Goal: Task Accomplishment & Management: Manage account settings

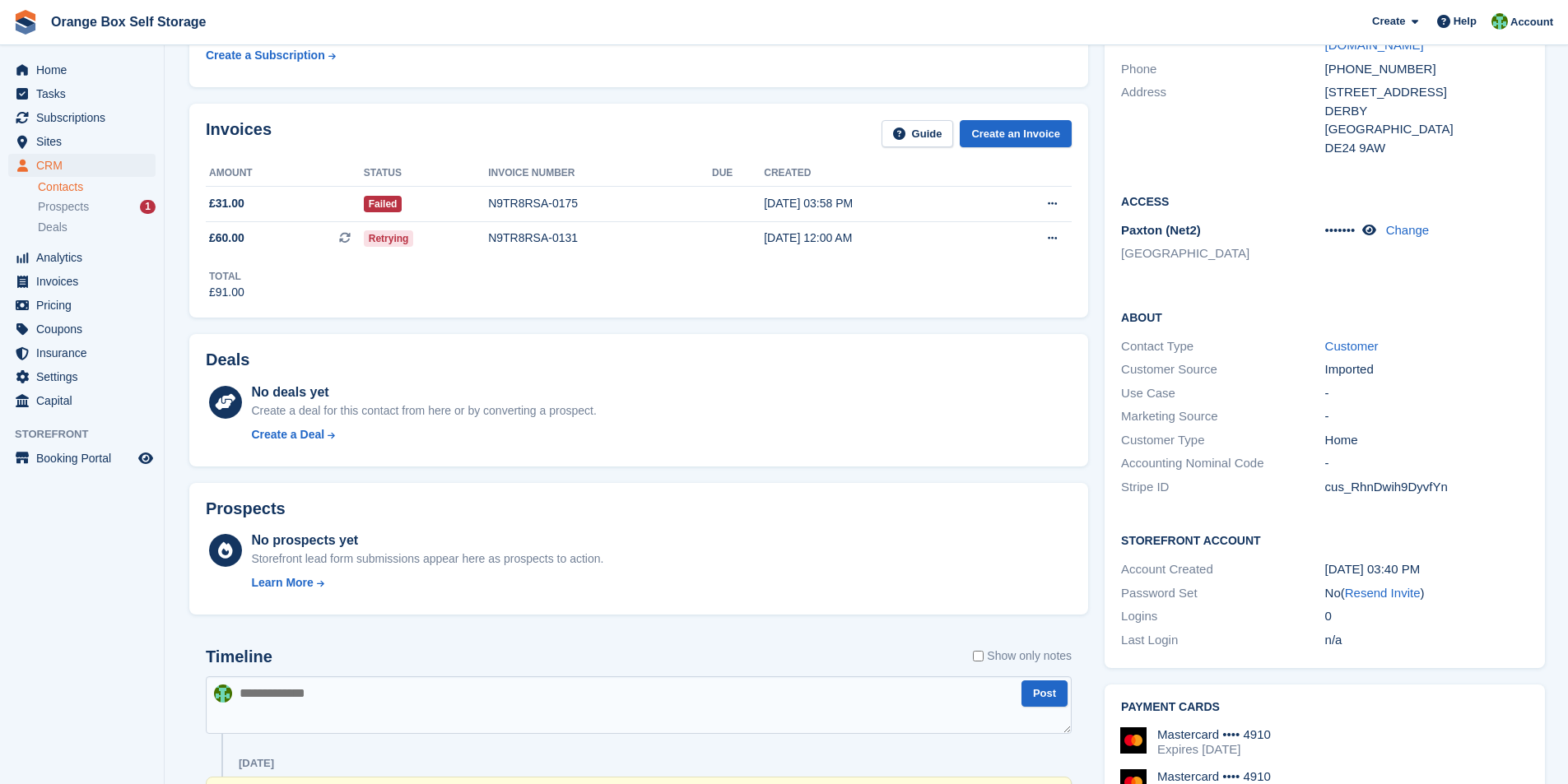
scroll to position [82, 0]
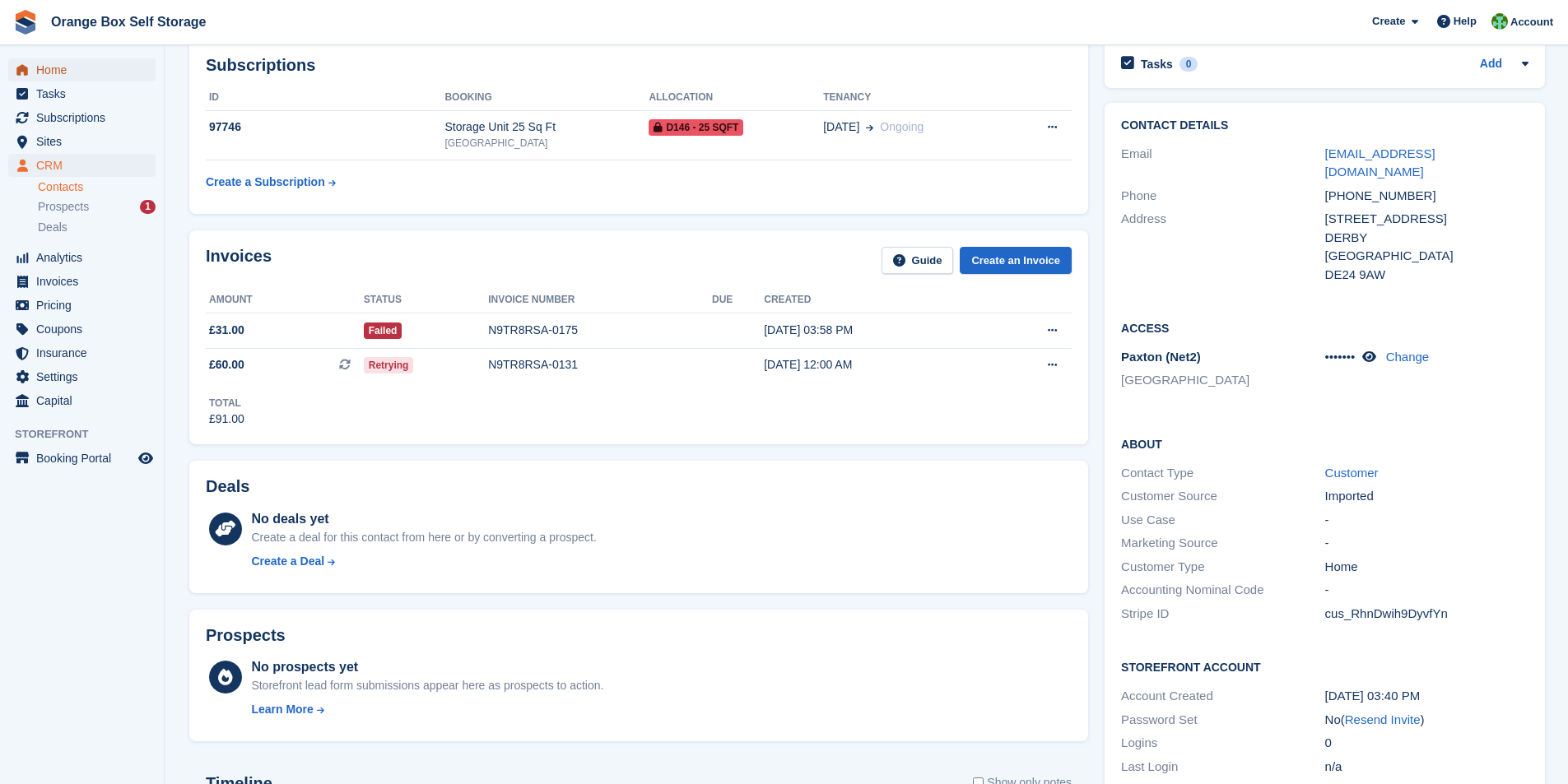
click at [44, 67] on span "Home" at bounding box center [85, 70] width 99 height 23
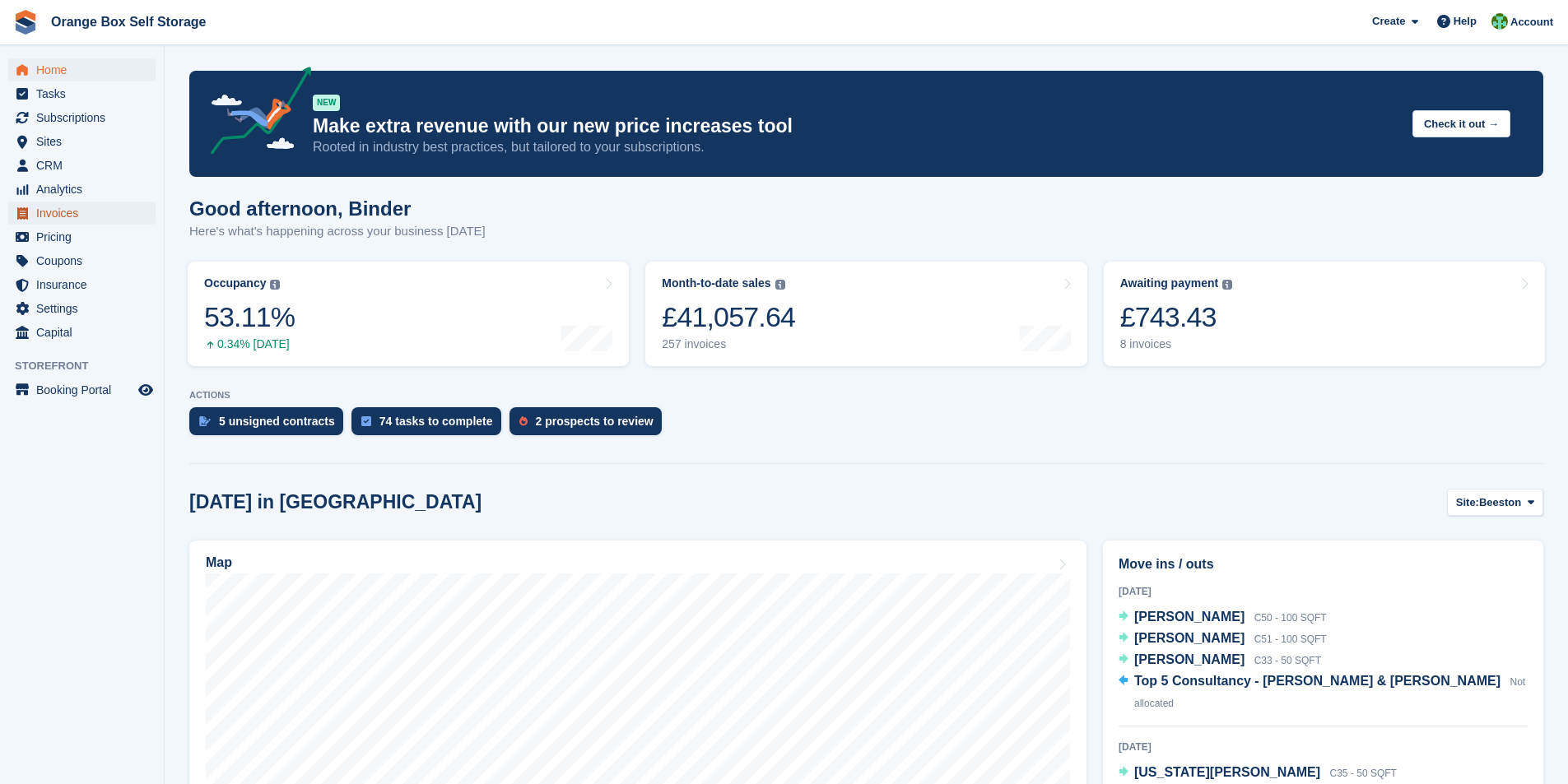
click at [68, 214] on span "Invoices" at bounding box center [85, 213] width 99 height 23
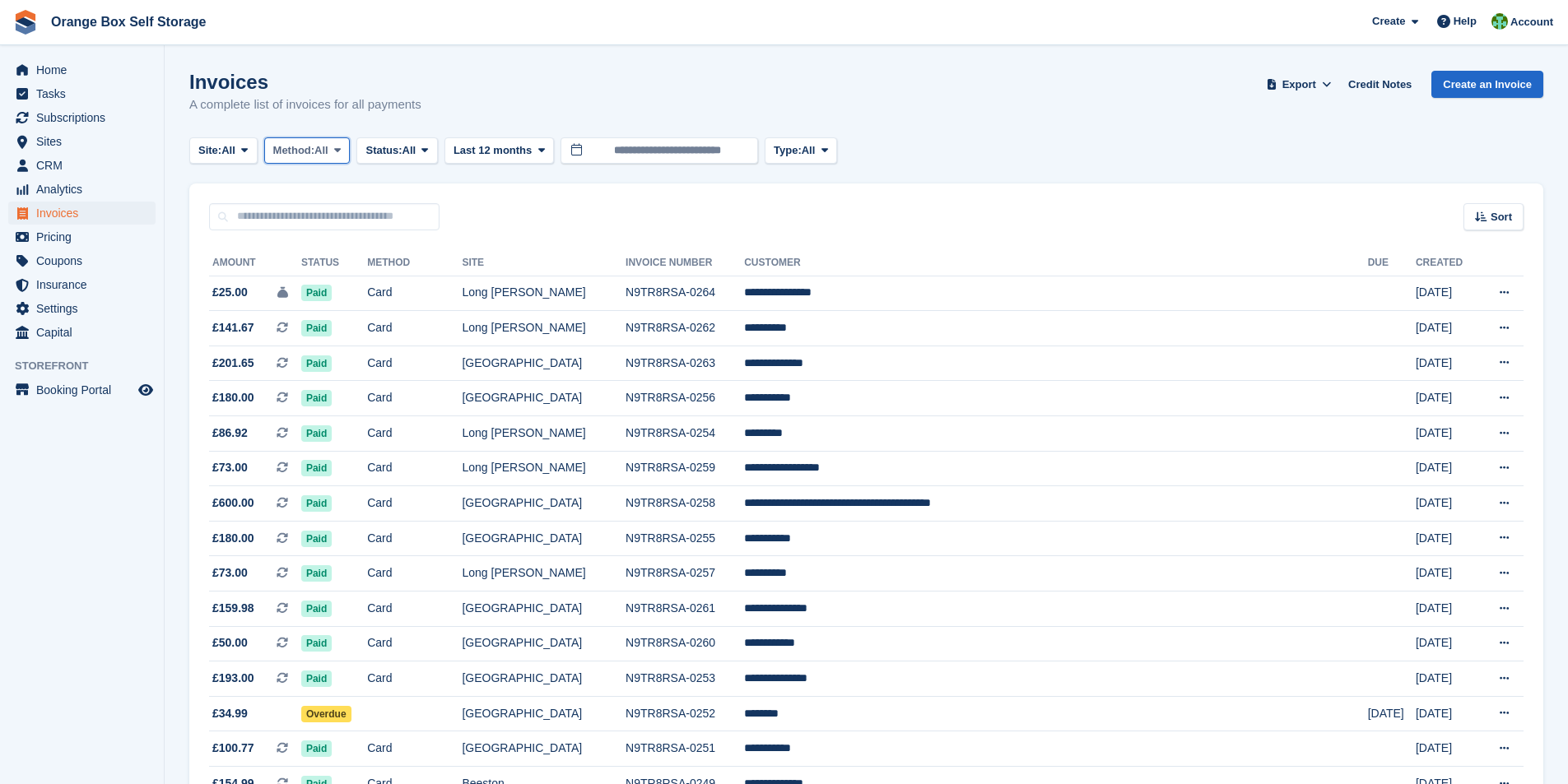
click at [341, 150] on icon at bounding box center [337, 149] width 7 height 11
click at [402, 153] on span "Status:" at bounding box center [384, 150] width 36 height 16
click at [405, 279] on link "Open" at bounding box center [436, 278] width 144 height 30
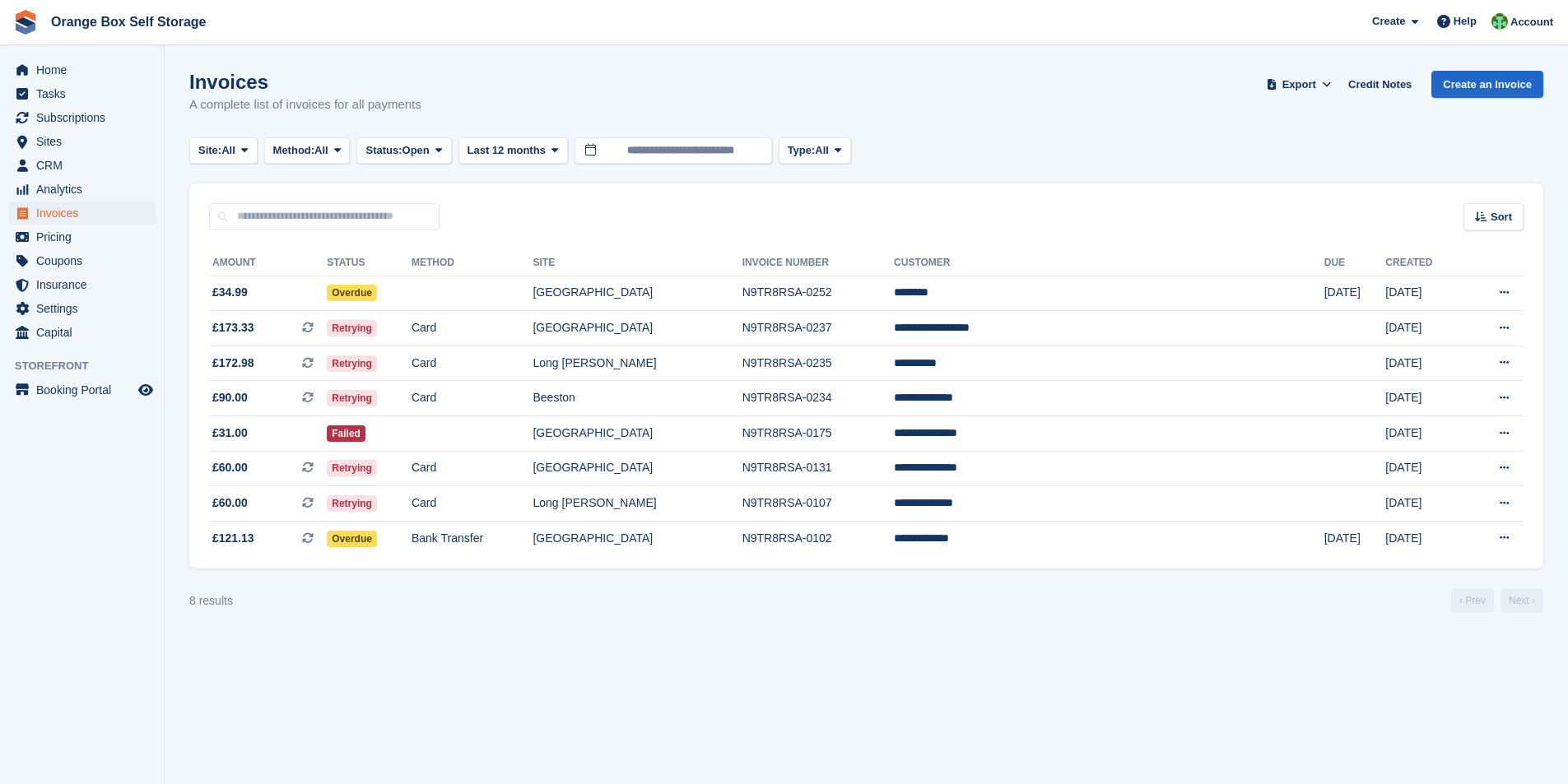
click at [505, 645] on section "Invoices A complete list of invoices for all payments Export Export Invoices Ex…" at bounding box center [866, 392] width 1403 height 784
click at [675, 258] on th "Site" at bounding box center [637, 263] width 209 height 27
click at [44, 138] on span "Sites" at bounding box center [85, 142] width 99 height 23
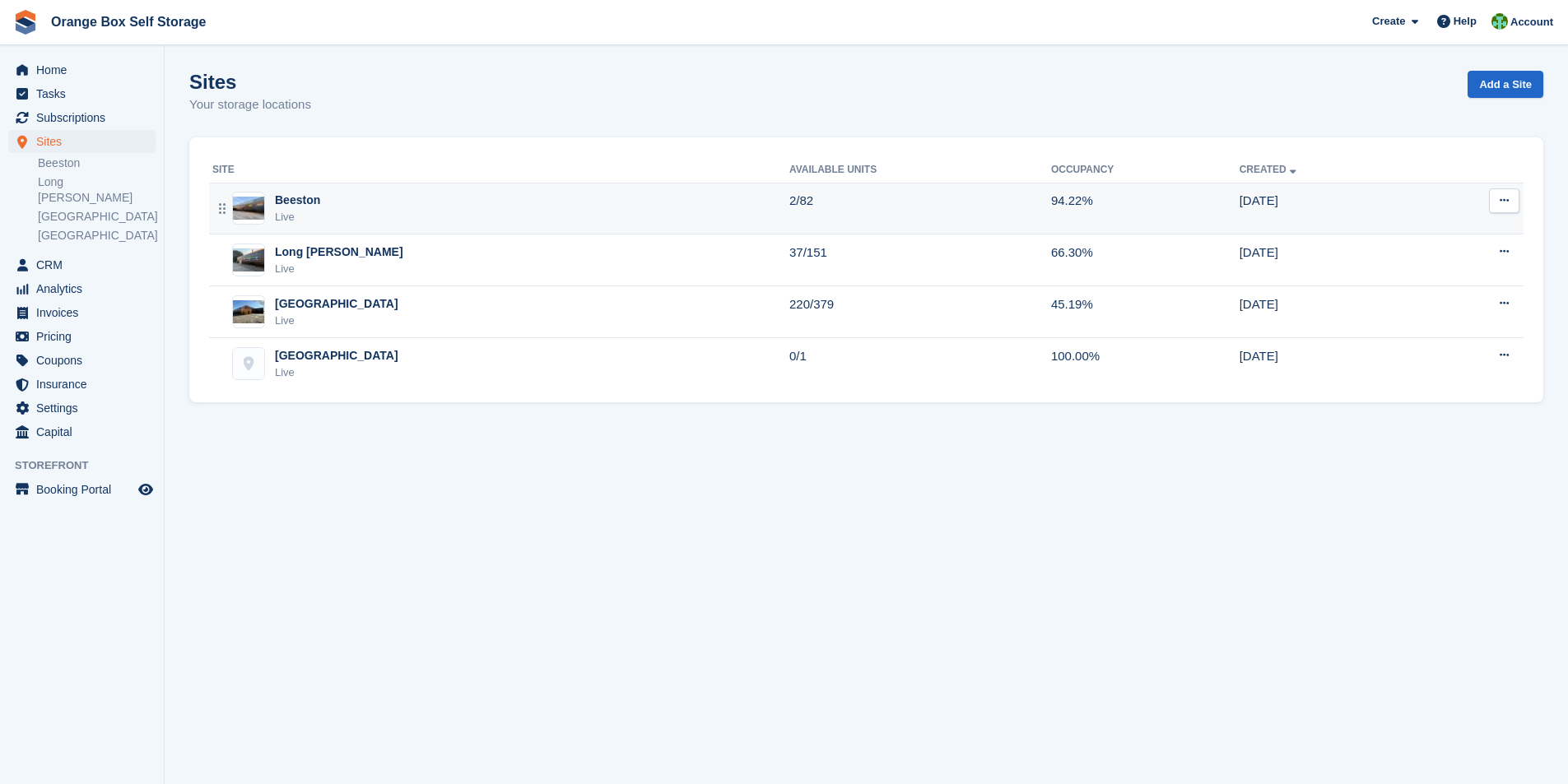
click at [290, 221] on div "Live" at bounding box center [297, 216] width 45 height 16
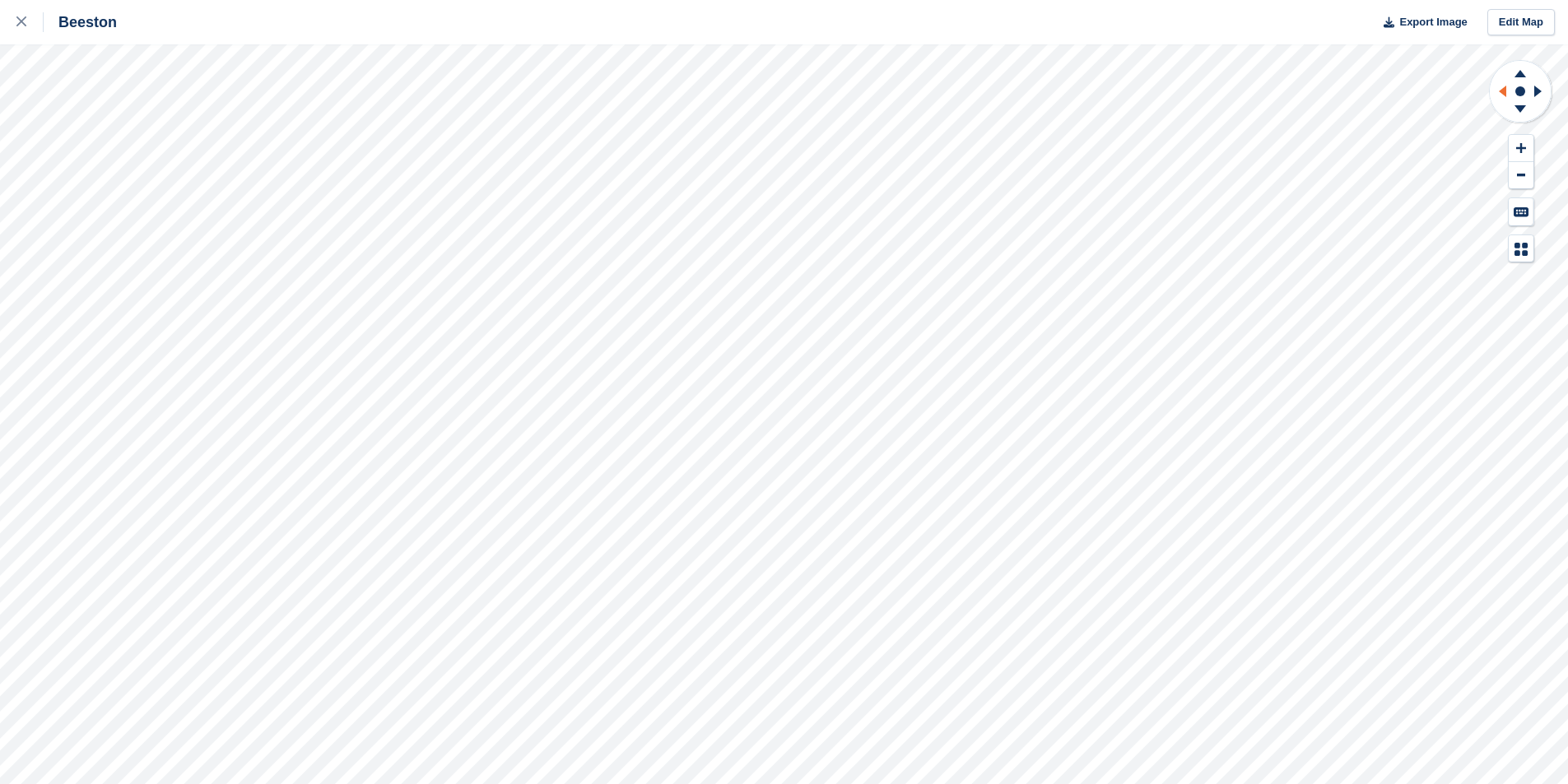
click at [1505, 90] on icon at bounding box center [1503, 91] width 8 height 11
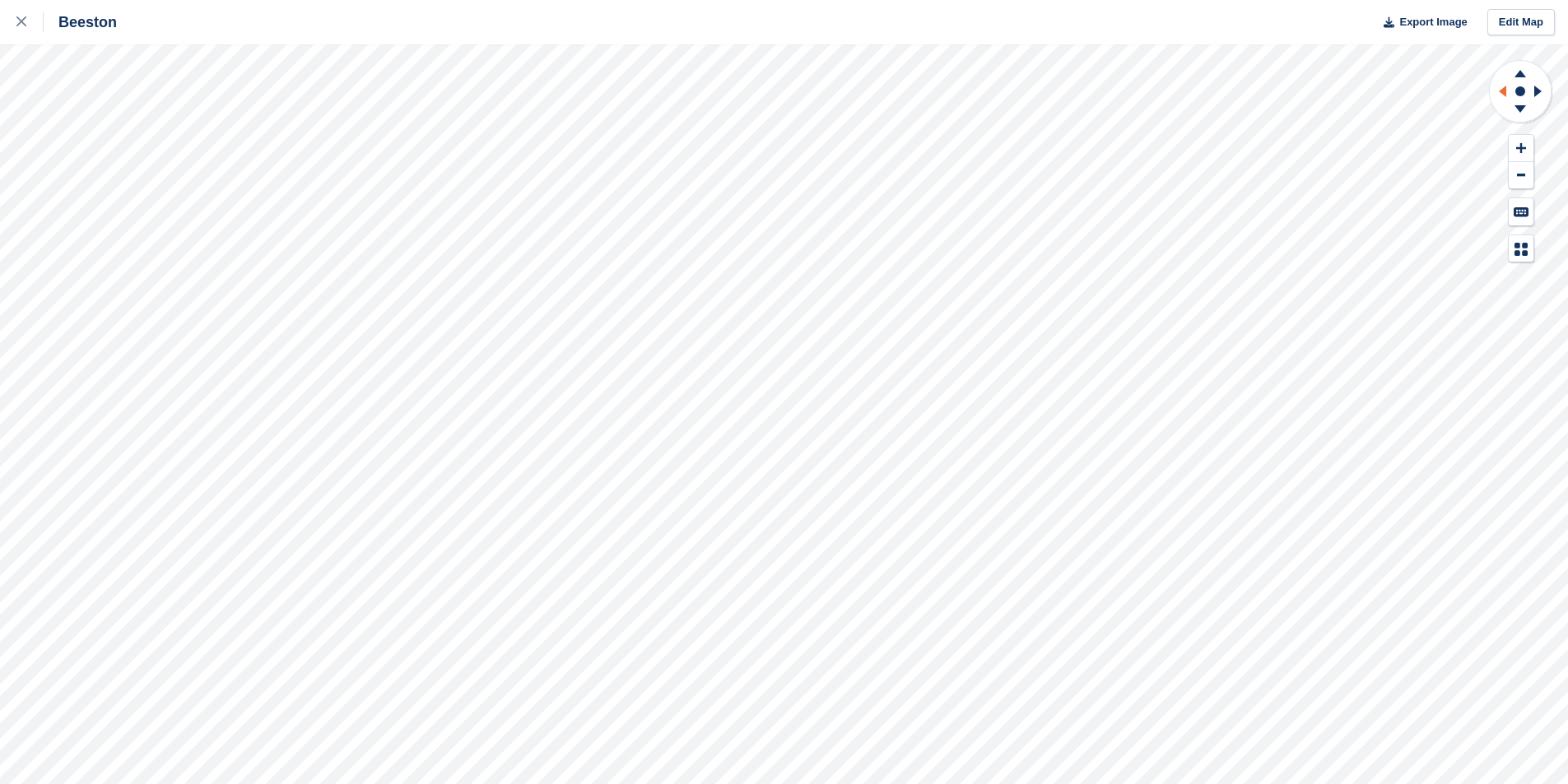
click at [1505, 90] on icon at bounding box center [1503, 91] width 8 height 11
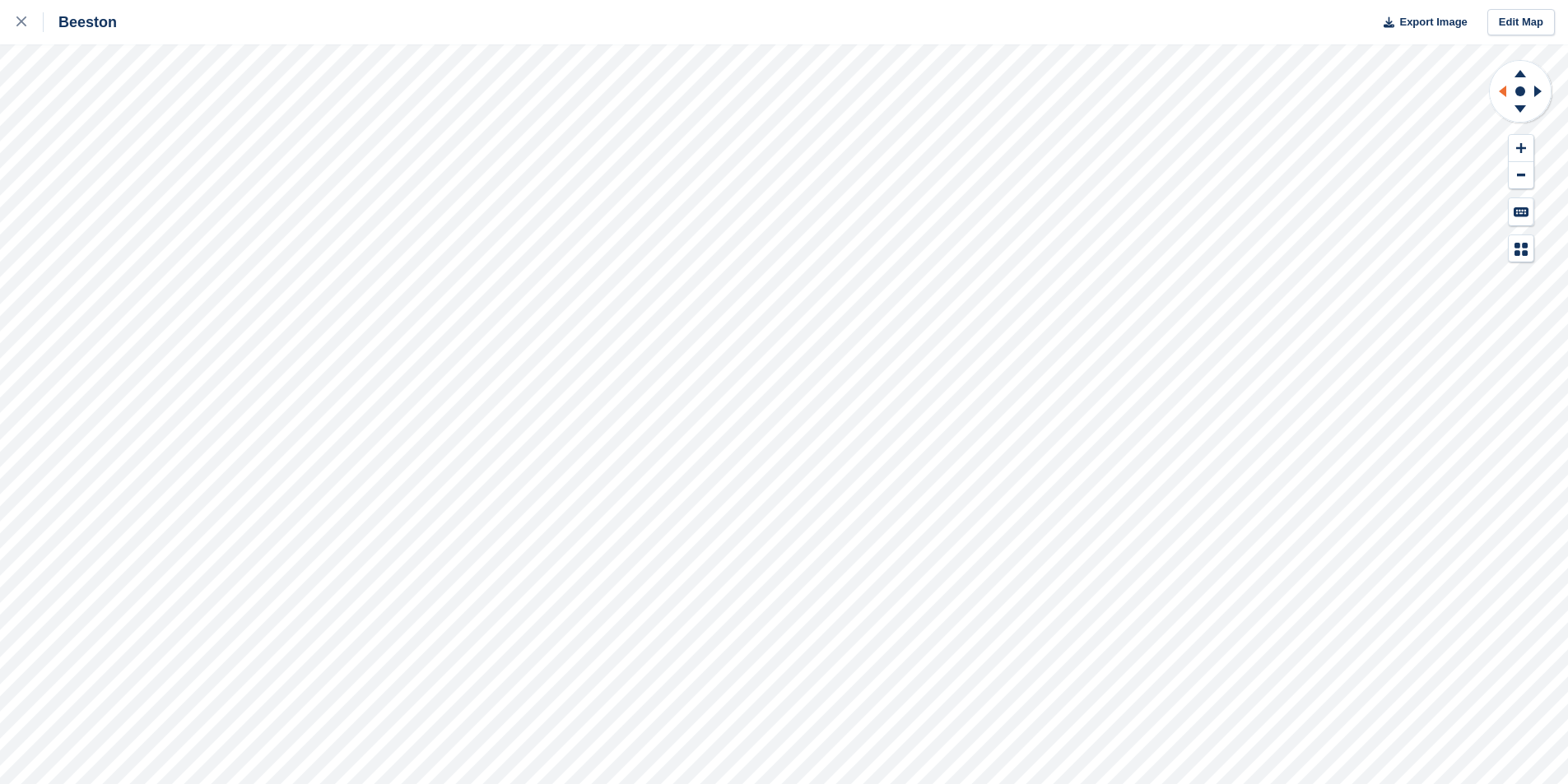
click at [1505, 90] on icon at bounding box center [1503, 91] width 8 height 11
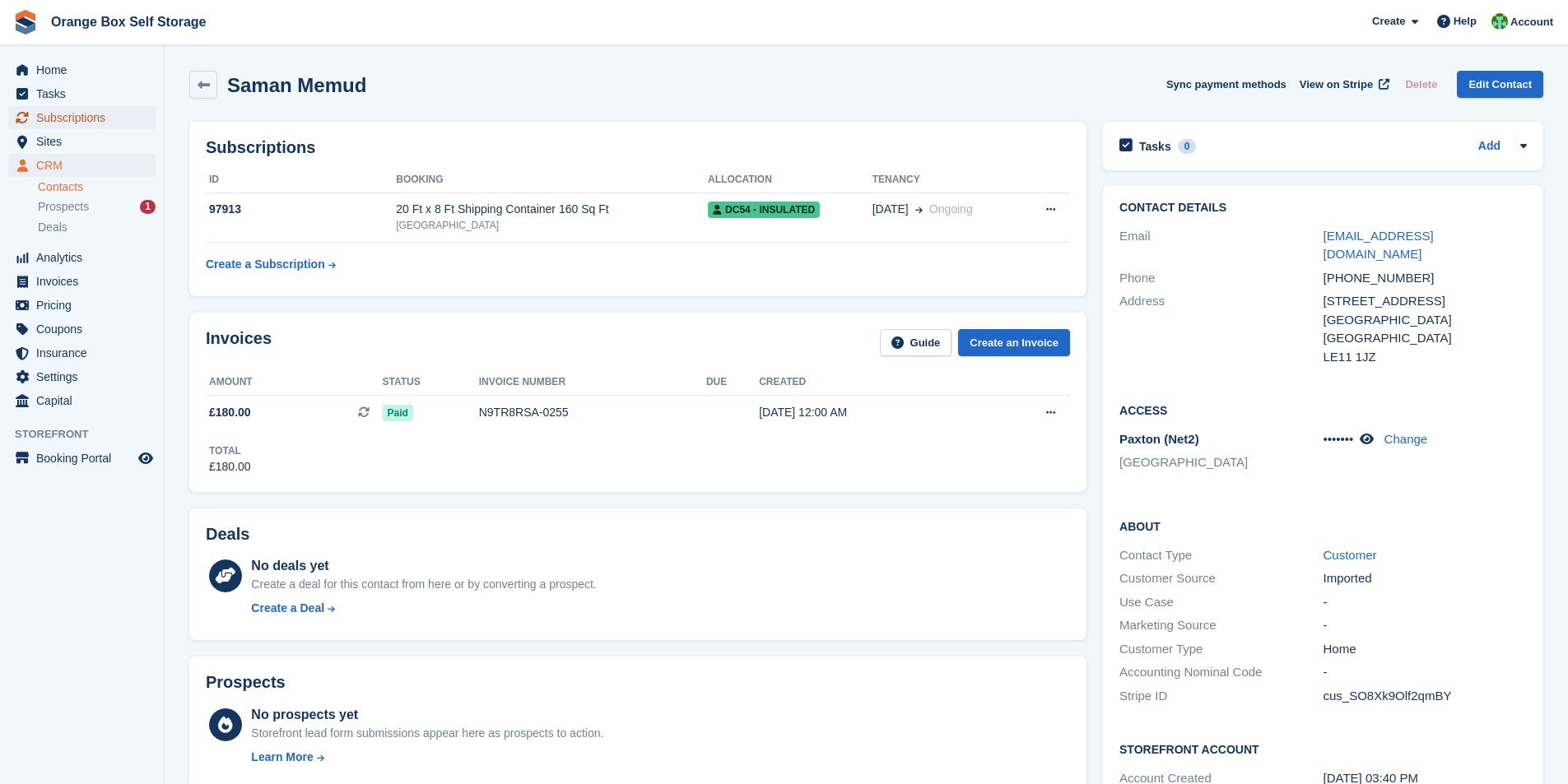
click at [54, 121] on span "Subscriptions" at bounding box center [85, 118] width 99 height 23
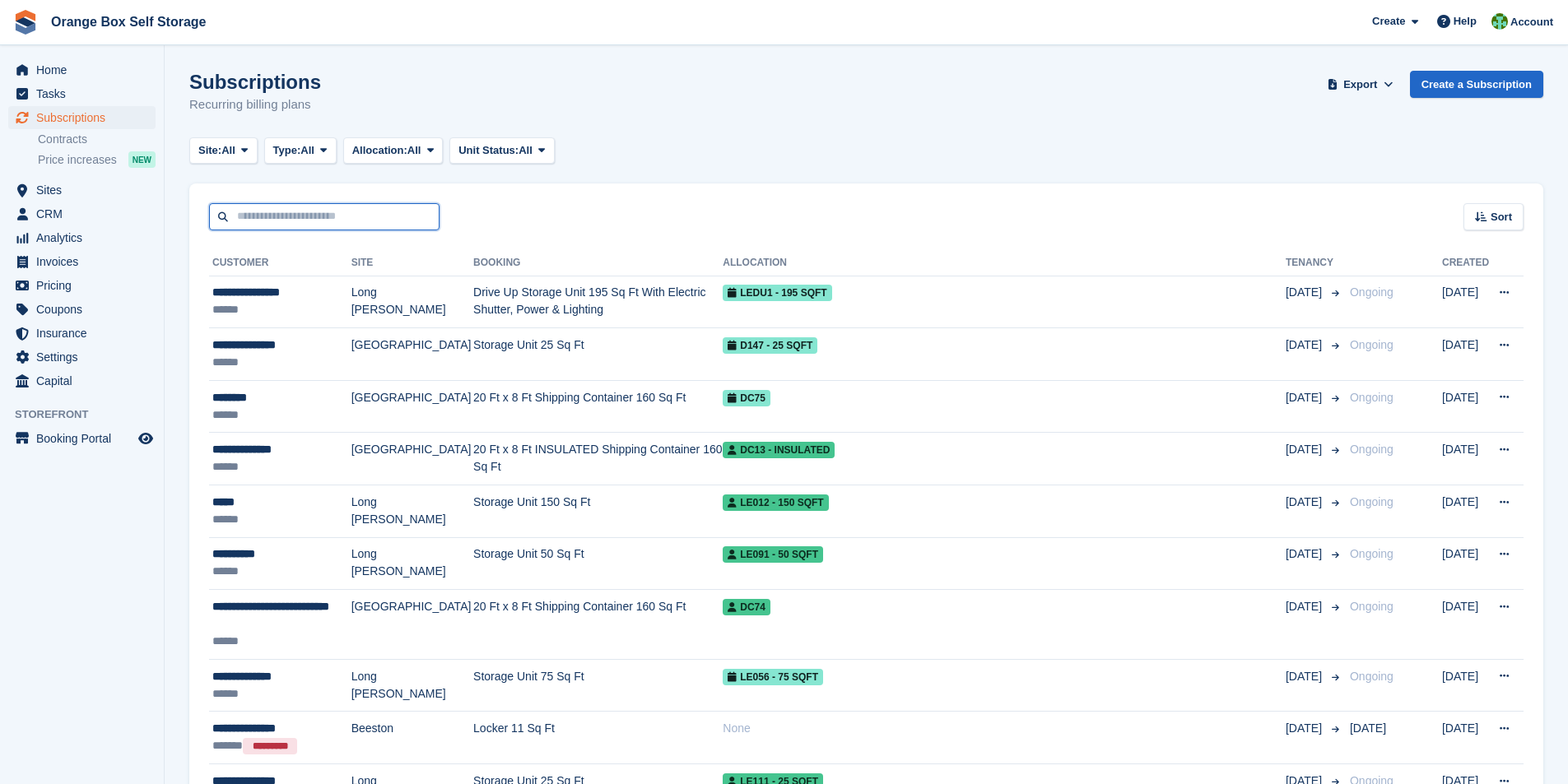
drag, startPoint x: 299, startPoint y: 218, endPoint x: 302, endPoint y: 210, distance: 8.5
click at [300, 217] on input "text" at bounding box center [324, 216] width 231 height 27
type input "*****"
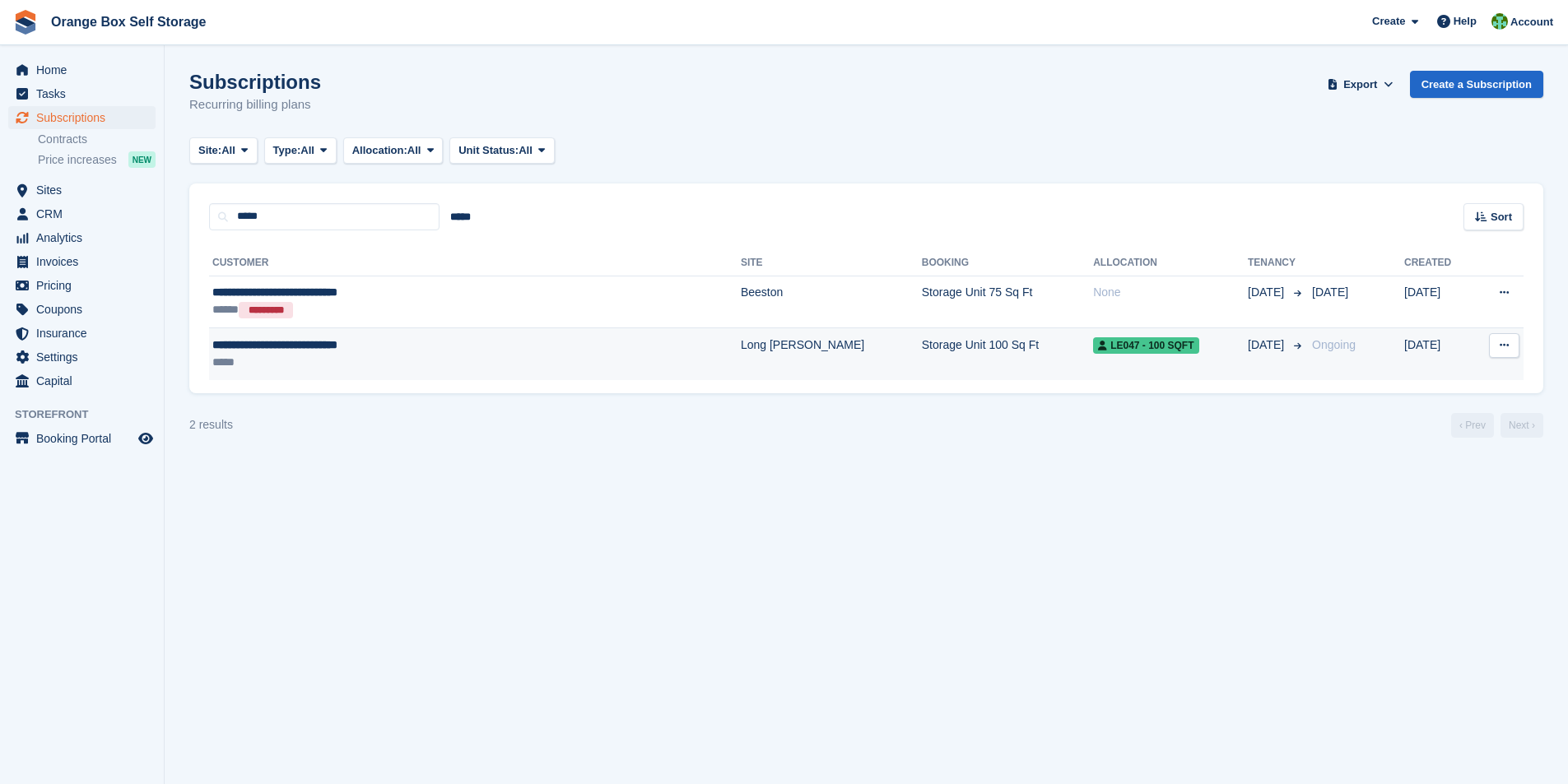
click at [360, 364] on div "*****" at bounding box center [392, 363] width 360 height 17
